Goal: Check status

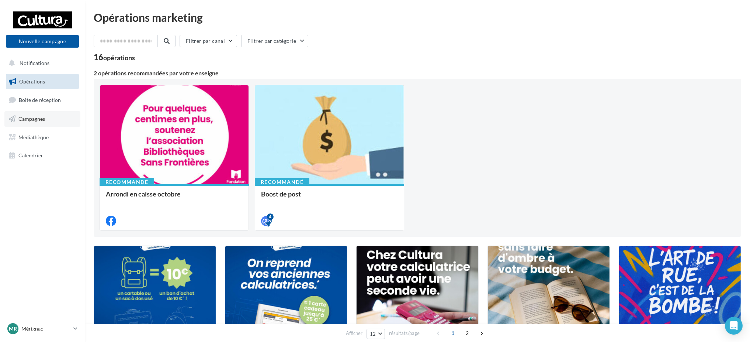
click at [32, 120] on span "Campagnes" at bounding box center [31, 118] width 27 height 6
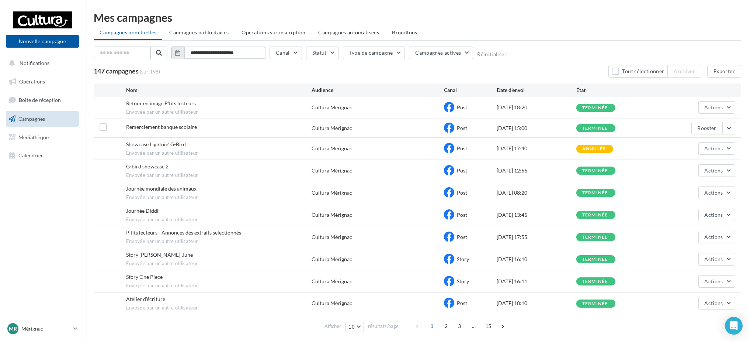
click at [204, 55] on input "**********" at bounding box center [225, 52] width 82 height 13
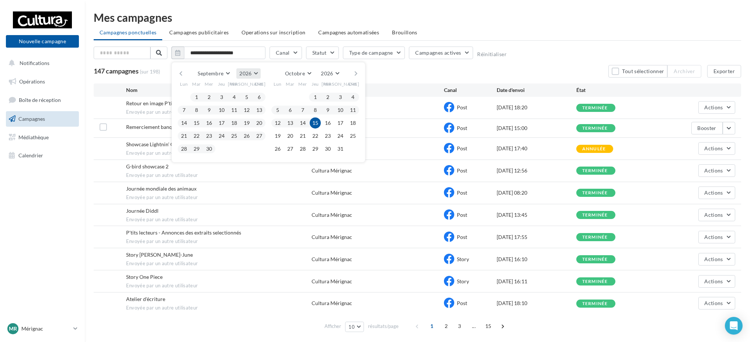
click at [242, 72] on span "2026" at bounding box center [245, 73] width 12 height 6
click at [238, 95] on button "2025" at bounding box center [235, 90] width 52 height 13
click at [181, 93] on button "1" at bounding box center [184, 96] width 11 height 11
click at [198, 150] on button "30" at bounding box center [196, 148] width 11 height 11
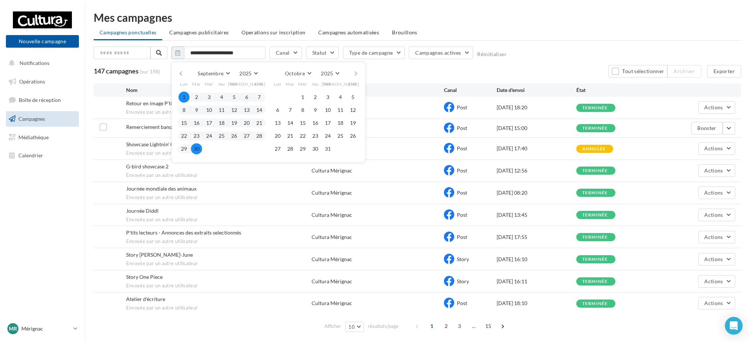
type input "**********"
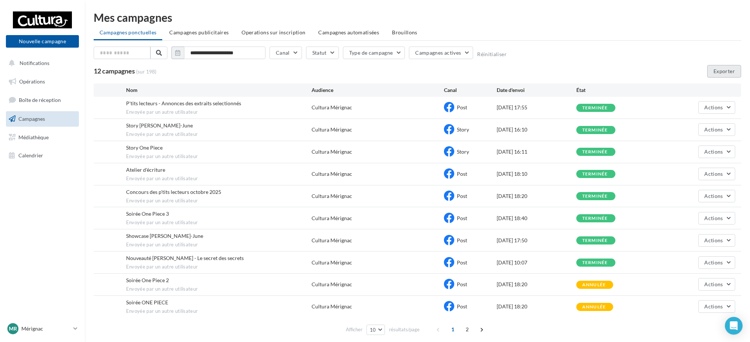
click at [712, 68] on button "Exporter" at bounding box center [724, 71] width 34 height 13
click at [205, 34] on span "Campagnes publicitaires" at bounding box center [198, 32] width 59 height 6
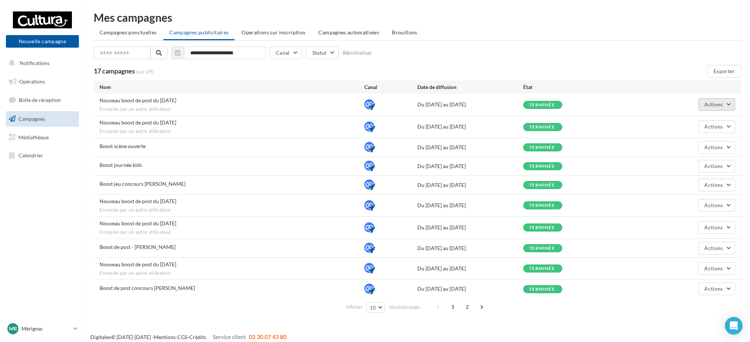
click at [706, 101] on span "Actions" at bounding box center [714, 104] width 18 height 6
click at [705, 118] on button "Voir les résultats" at bounding box center [699, 121] width 74 height 19
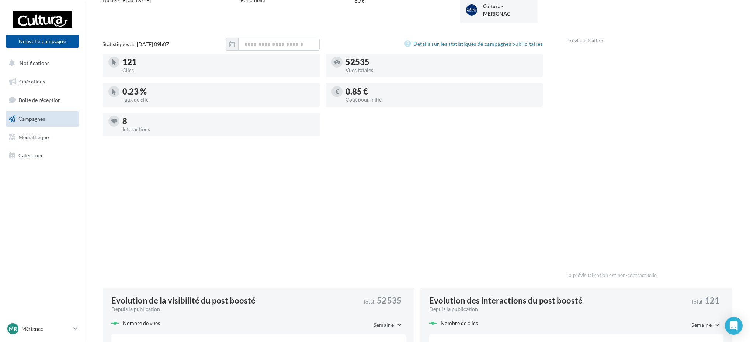
scroll to position [80, 0]
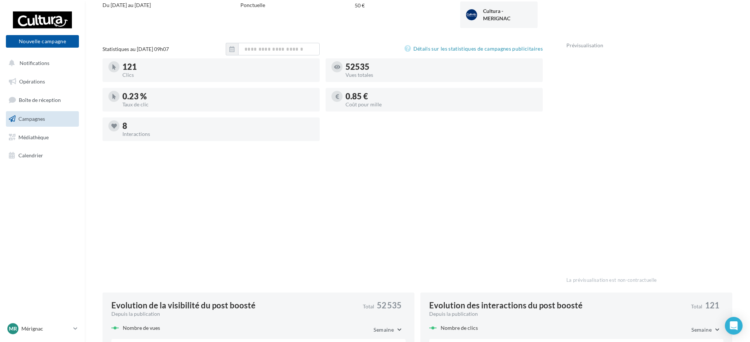
click at [142, 91] on div "0.23 % Taux de clic" at bounding box center [217, 100] width 191 height 18
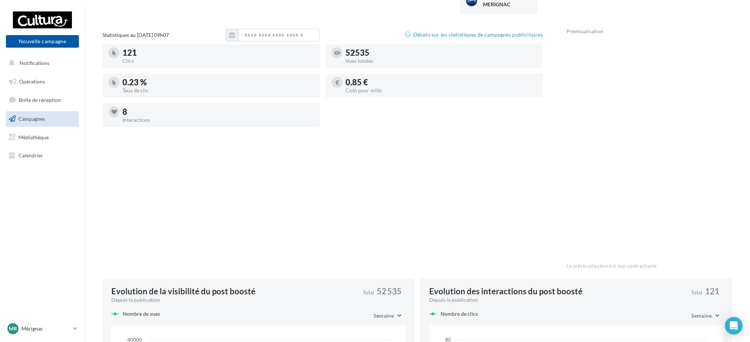
scroll to position [0, 0]
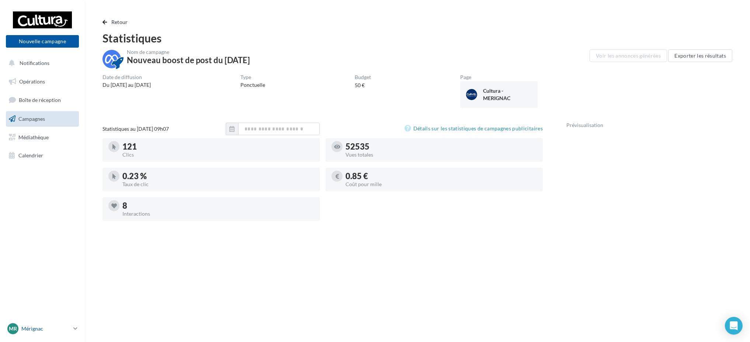
click at [25, 330] on p "Mérignac" at bounding box center [45, 328] width 49 height 7
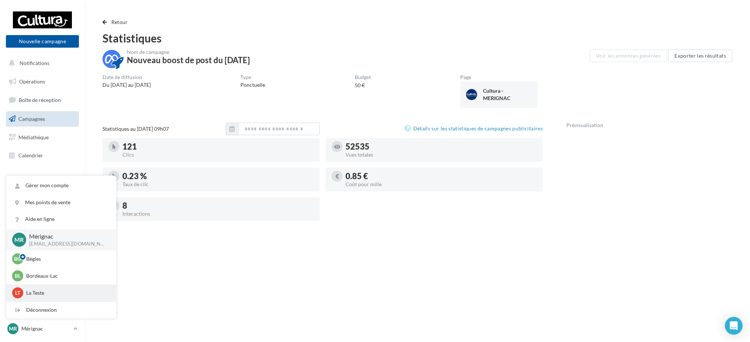
click at [49, 295] on p "La Teste" at bounding box center [66, 292] width 81 height 7
